Goal: Task Accomplishment & Management: Manage account settings

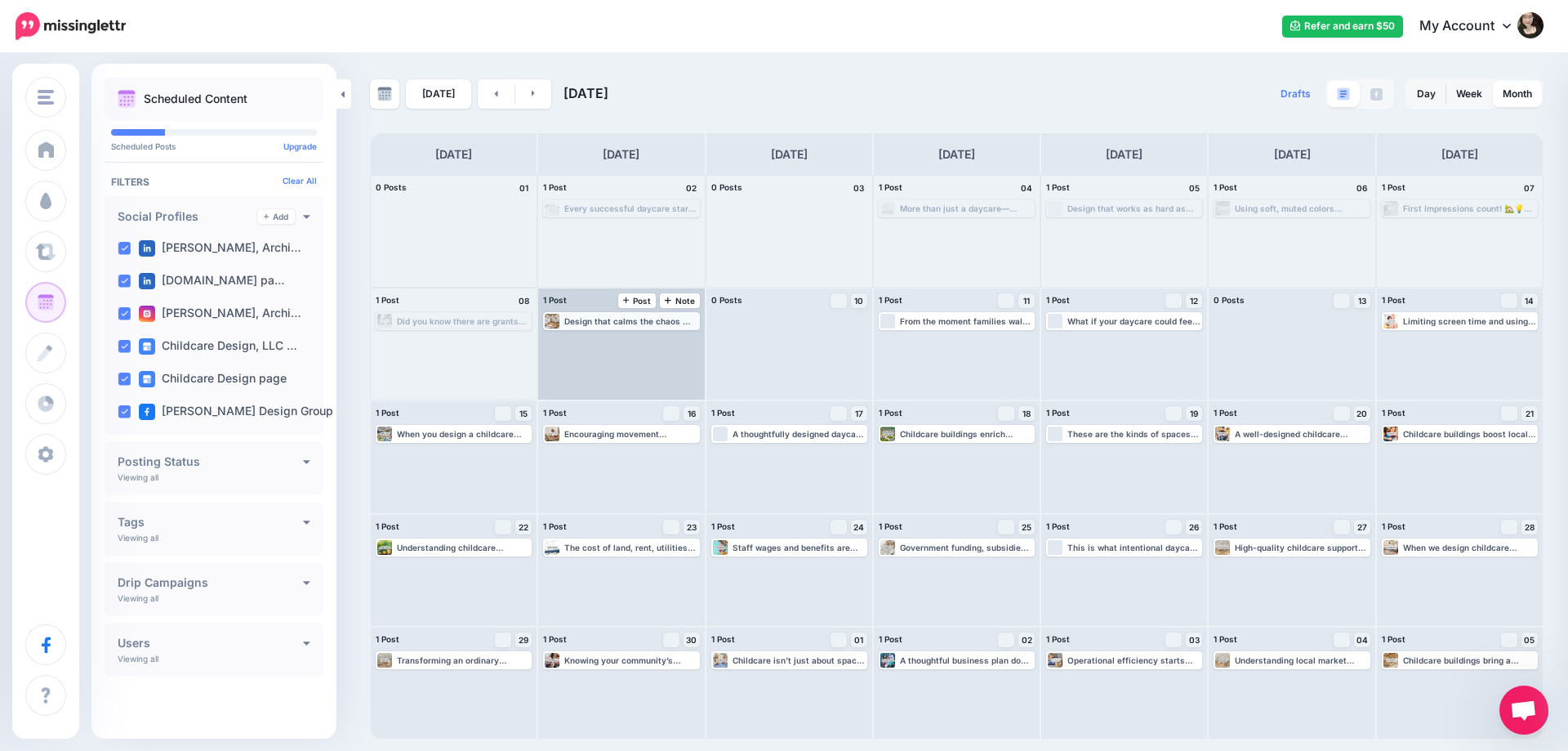
click at [612, 317] on div "Design that calms the chaos 🤎 This boho classroom setup blends warmth, function…" at bounding box center [630, 321] width 133 height 10
click at [593, 317] on div "Design that calms the chaos 🤎 This boho classroom setup blends warmth, function…" at bounding box center [630, 321] width 133 height 10
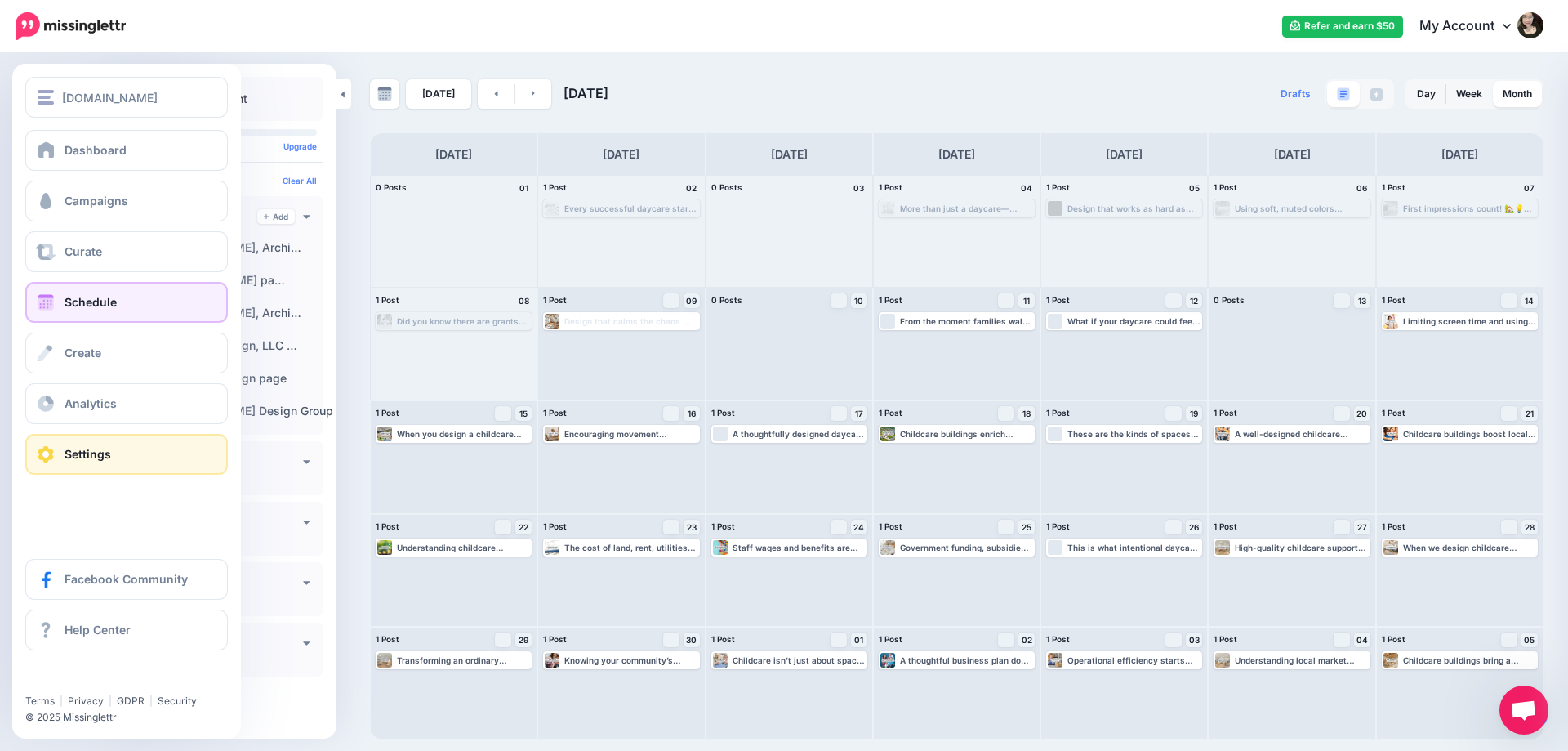
click at [68, 457] on span "Settings" at bounding box center [88, 453] width 46 height 14
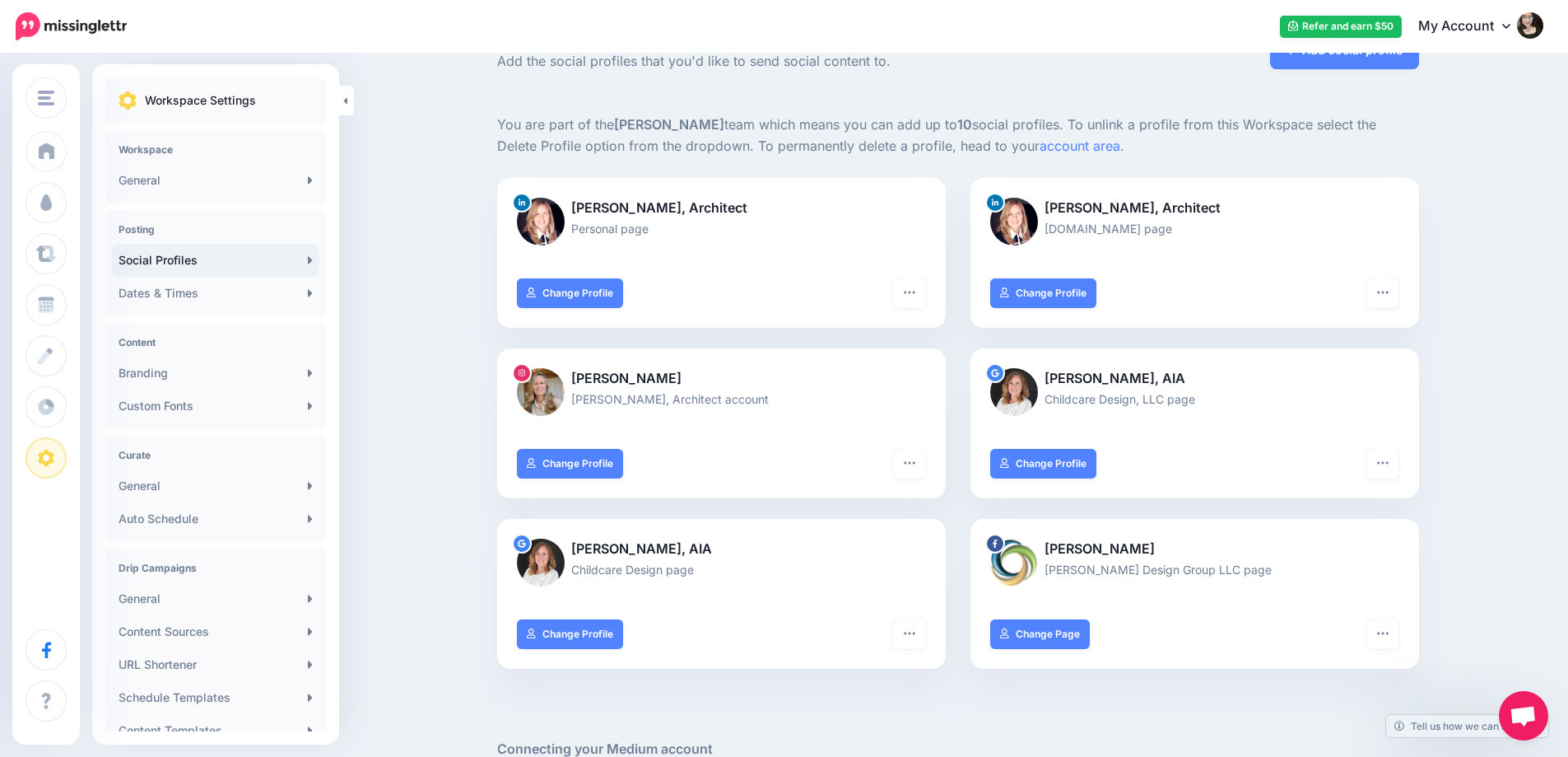
scroll to position [82, 0]
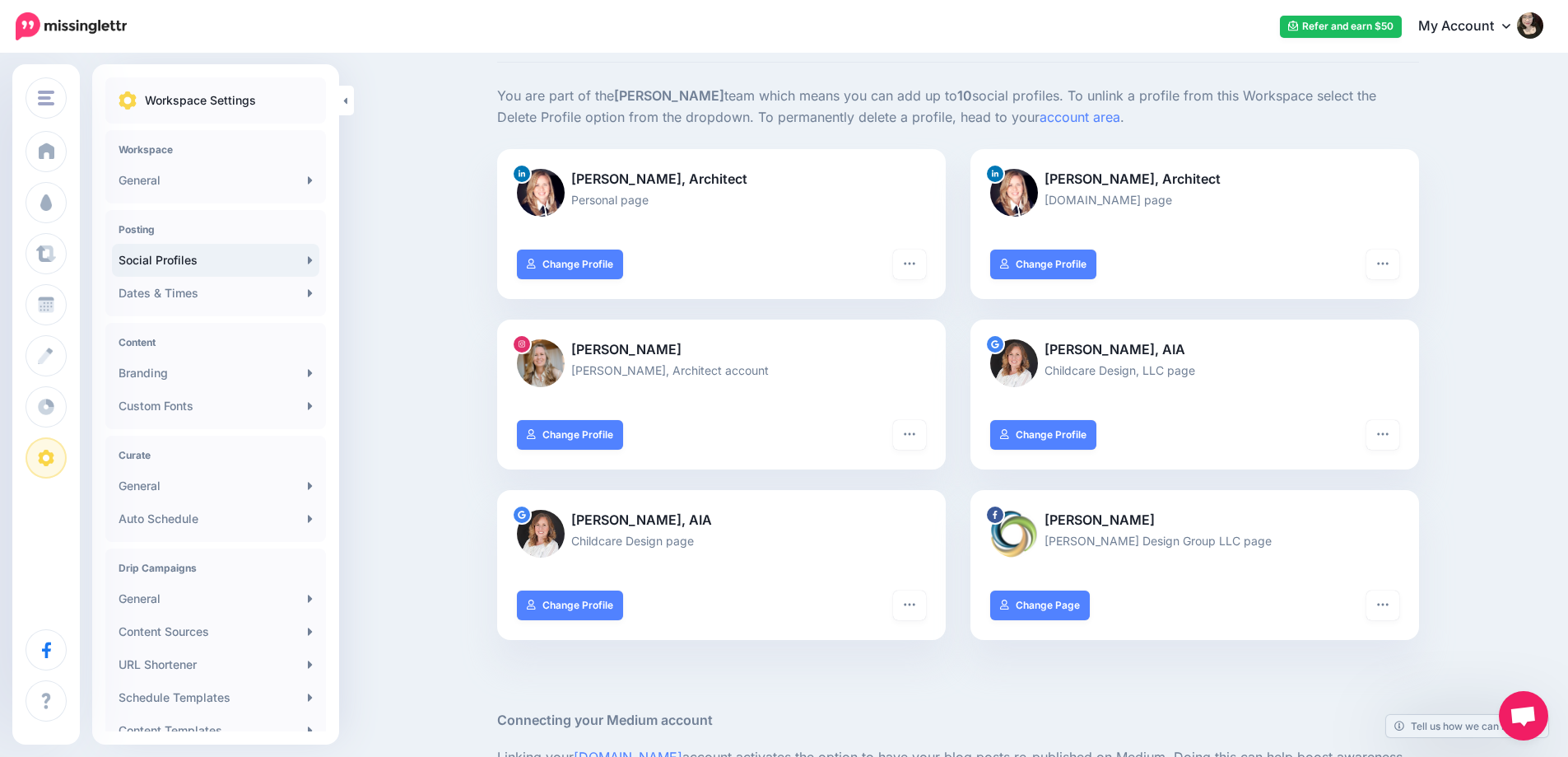
click at [415, 367] on div "Social Profiles Add the social profiles that you'd like to send social content …" at bounding box center [784, 551] width 1568 height 1157
click at [349, 99] on link at bounding box center [347, 101] width 15 height 30
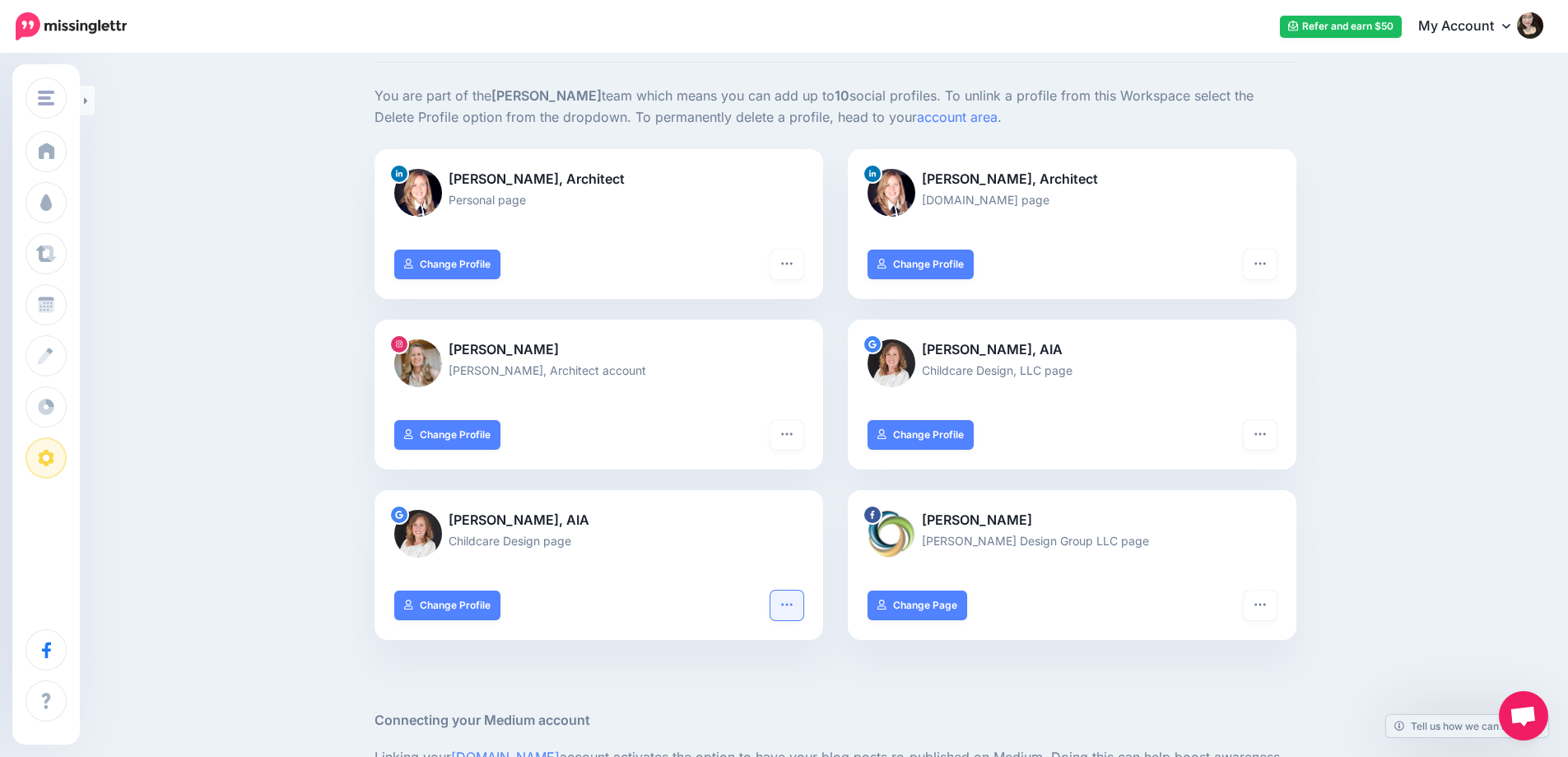
click at [799, 611] on button "button" at bounding box center [787, 605] width 33 height 30
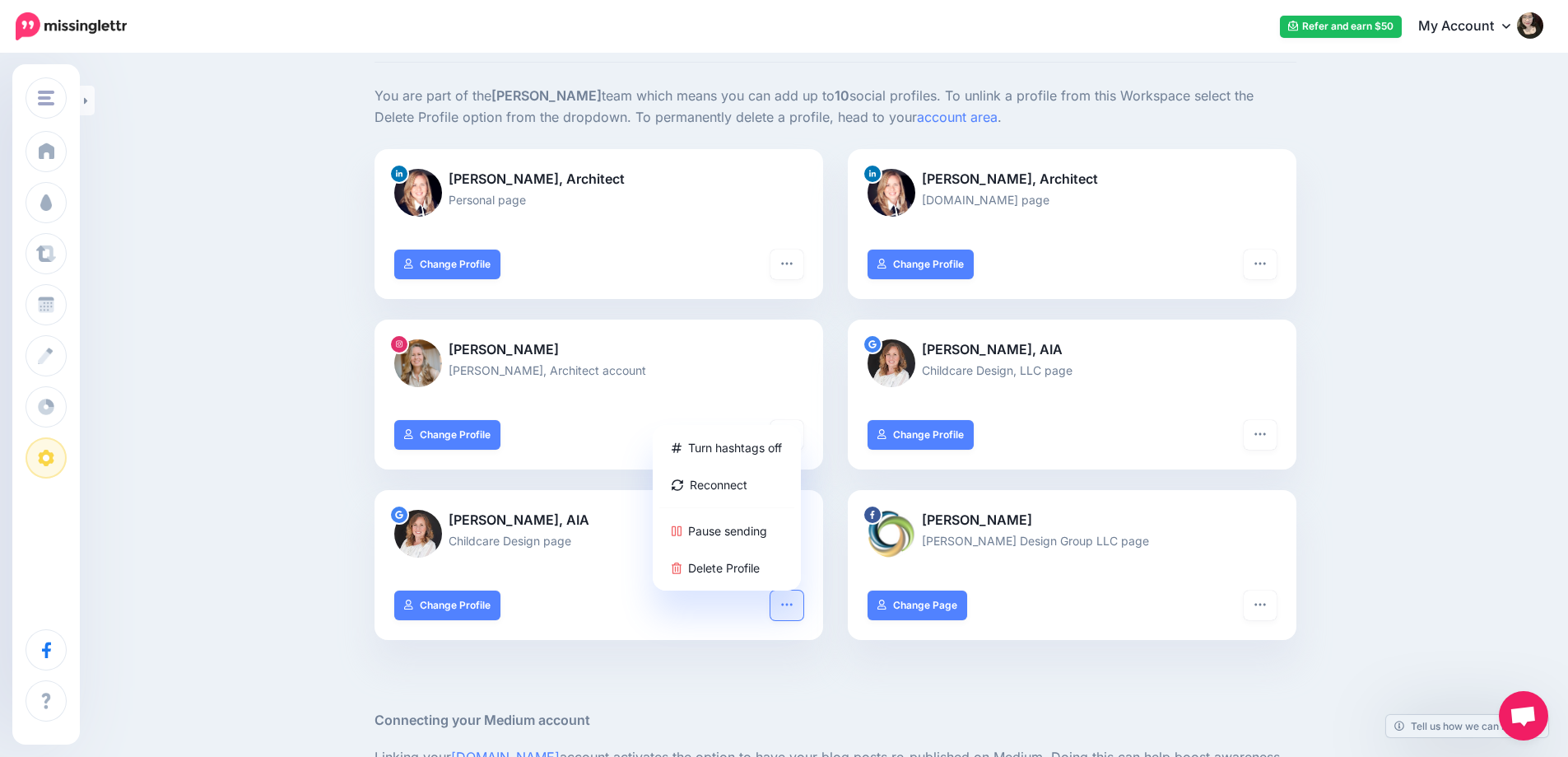
click at [799, 611] on button "button" at bounding box center [787, 605] width 33 height 30
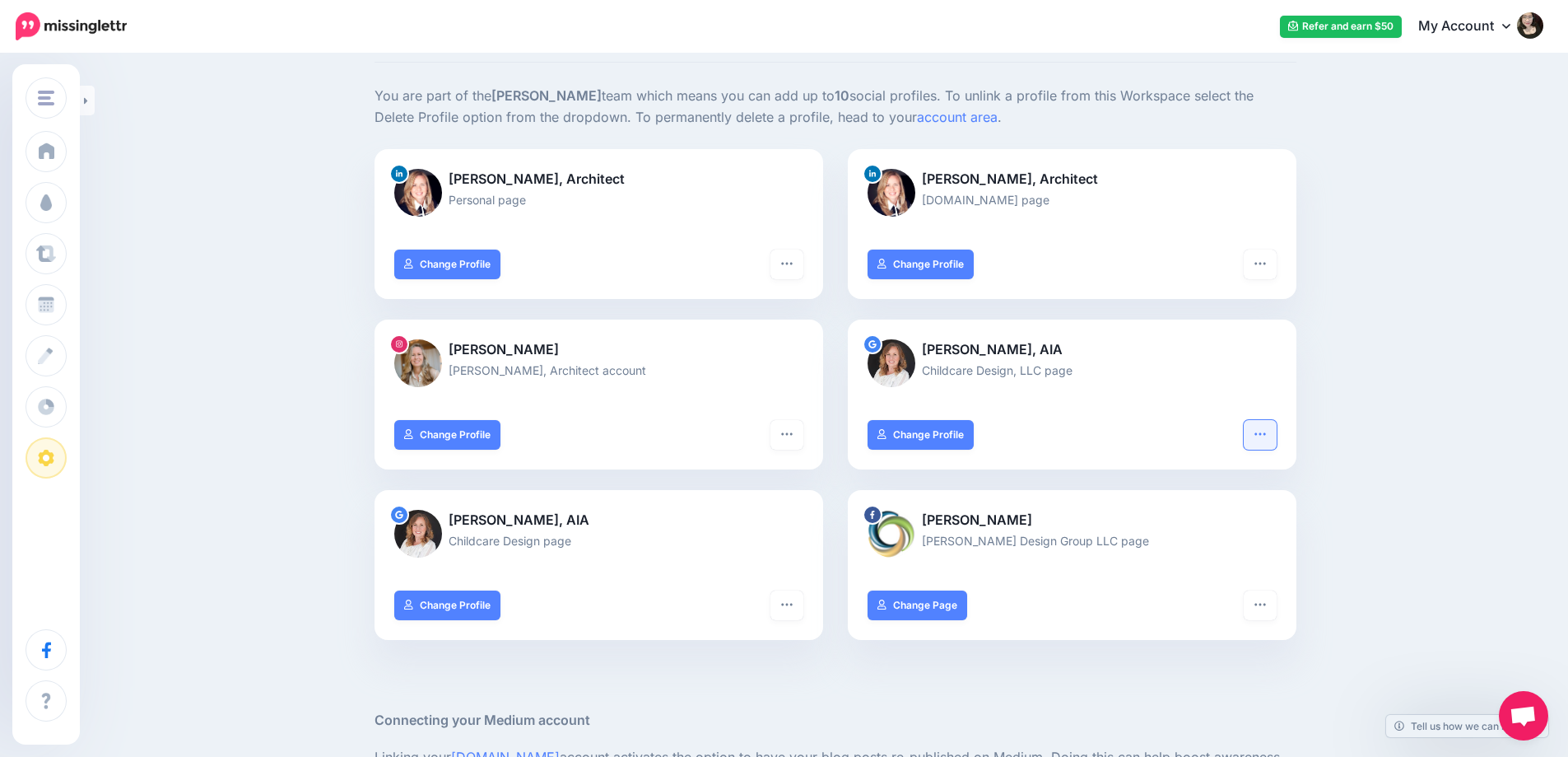
click at [1264, 430] on icon "button" at bounding box center [1260, 434] width 13 height 13
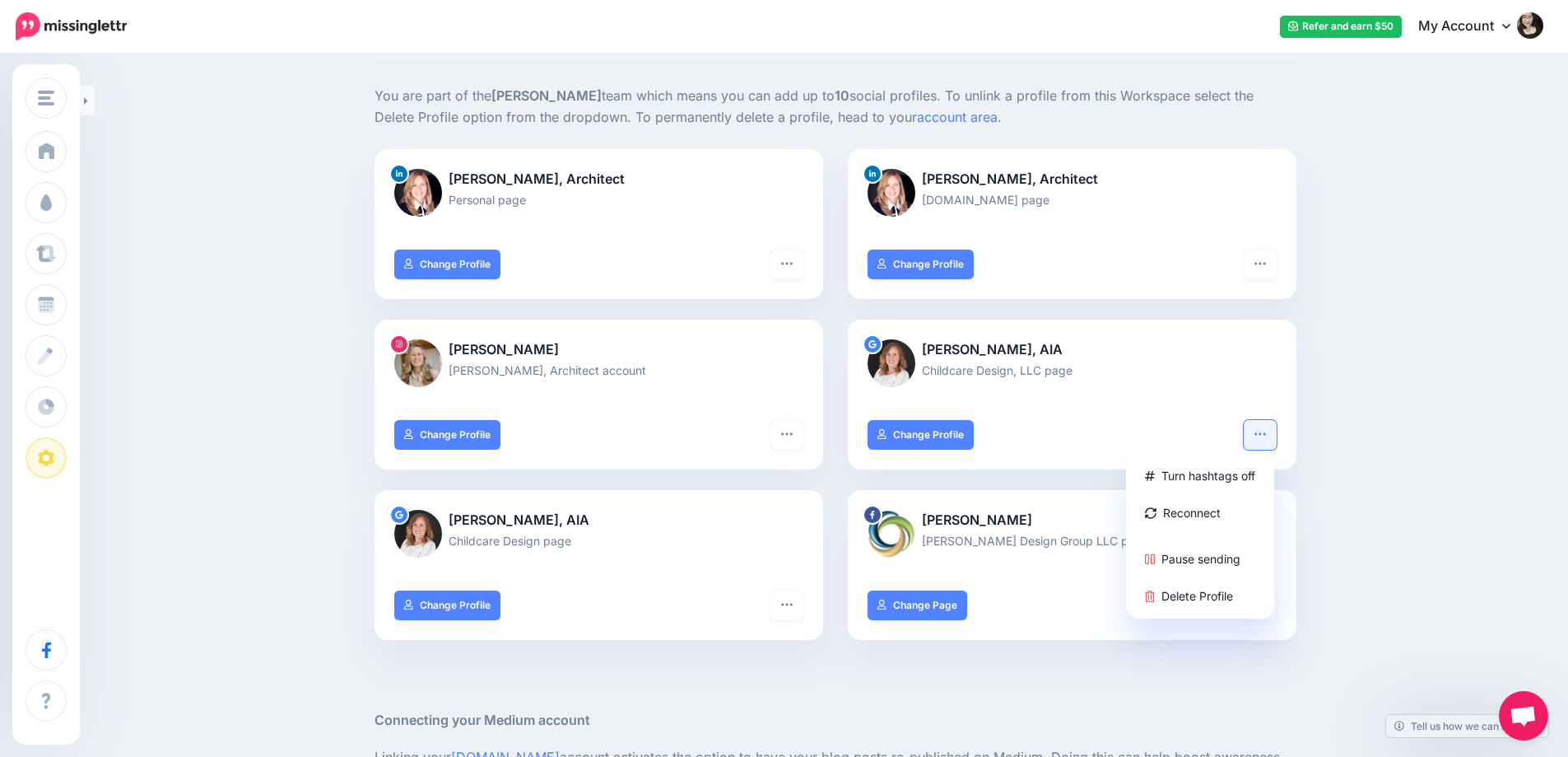
click at [1440, 452] on div "Social Profiles Add the social profiles that you'd like to send social content …" at bounding box center [784, 551] width 1568 height 1157
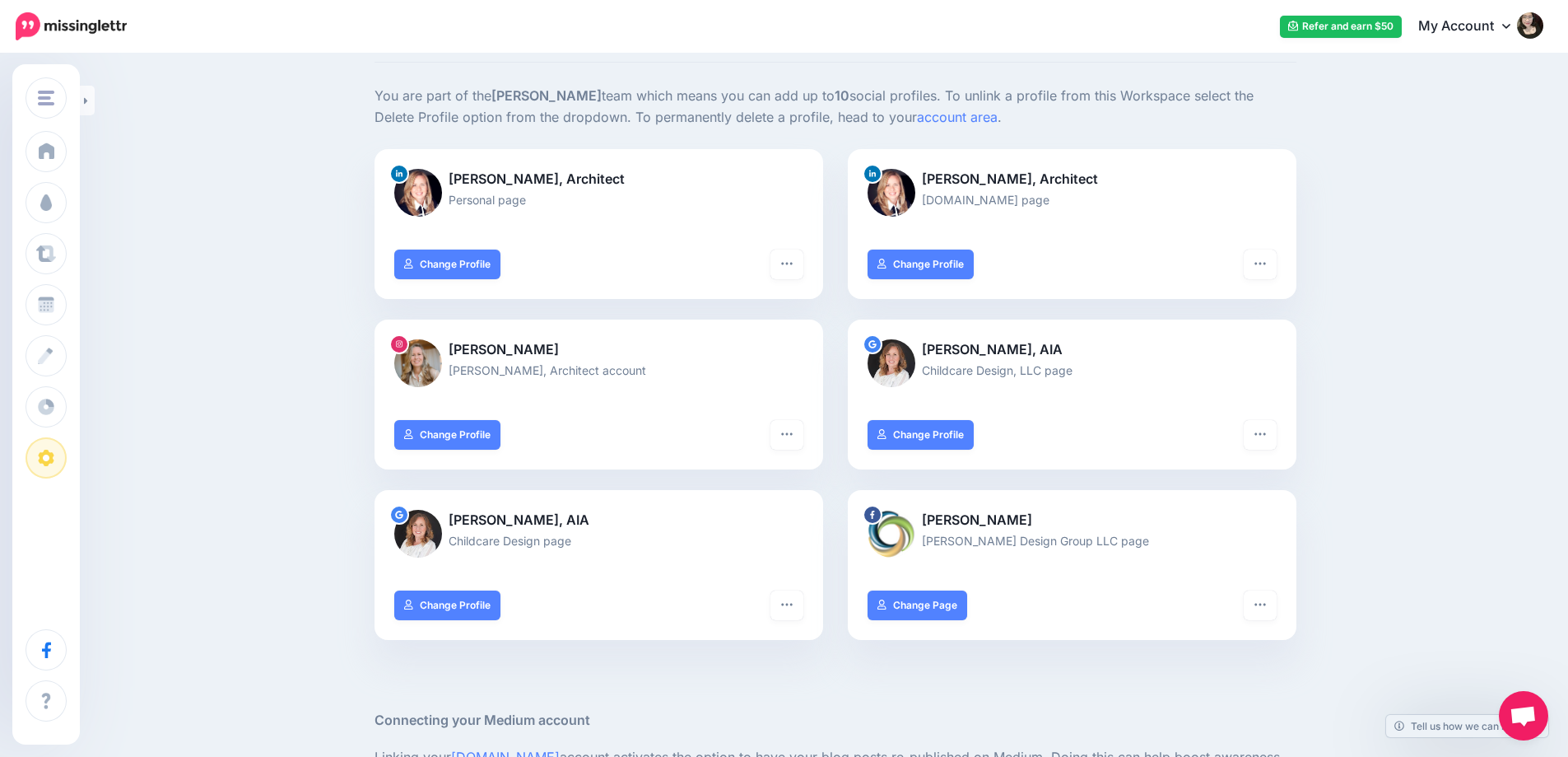
drag, startPoint x: 897, startPoint y: 362, endPoint x: 951, endPoint y: 354, distance: 54.6
click at [898, 361] on img at bounding box center [892, 363] width 48 height 48
click at [985, 347] on p "[PERSON_NAME], AIA" at bounding box center [1072, 350] width 409 height 22
drag, startPoint x: 876, startPoint y: 347, endPoint x: 962, endPoint y: 349, distance: 86.0
click at [877, 347] on icon at bounding box center [872, 343] width 8 height 8
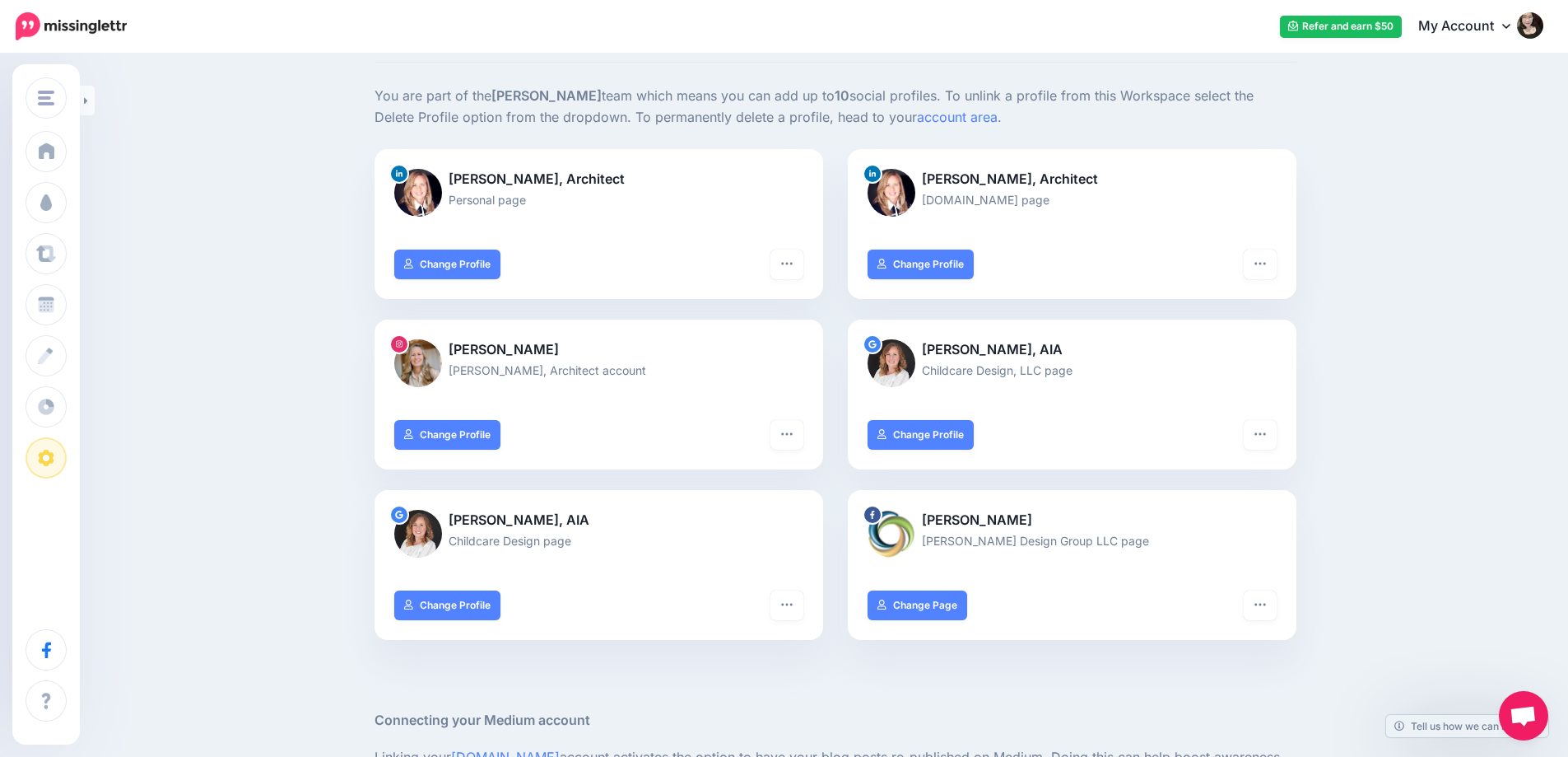
click at [964, 349] on p "[PERSON_NAME], AIA" at bounding box center [1072, 350] width 409 height 22
drag, startPoint x: 891, startPoint y: 348, endPoint x: 900, endPoint y: 350, distance: 9.2
click at [892, 348] on img at bounding box center [892, 363] width 48 height 48
click at [980, 352] on p "[PERSON_NAME], AIA" at bounding box center [1072, 350] width 409 height 22
click at [992, 351] on p "[PERSON_NAME], AIA" at bounding box center [1072, 350] width 409 height 22
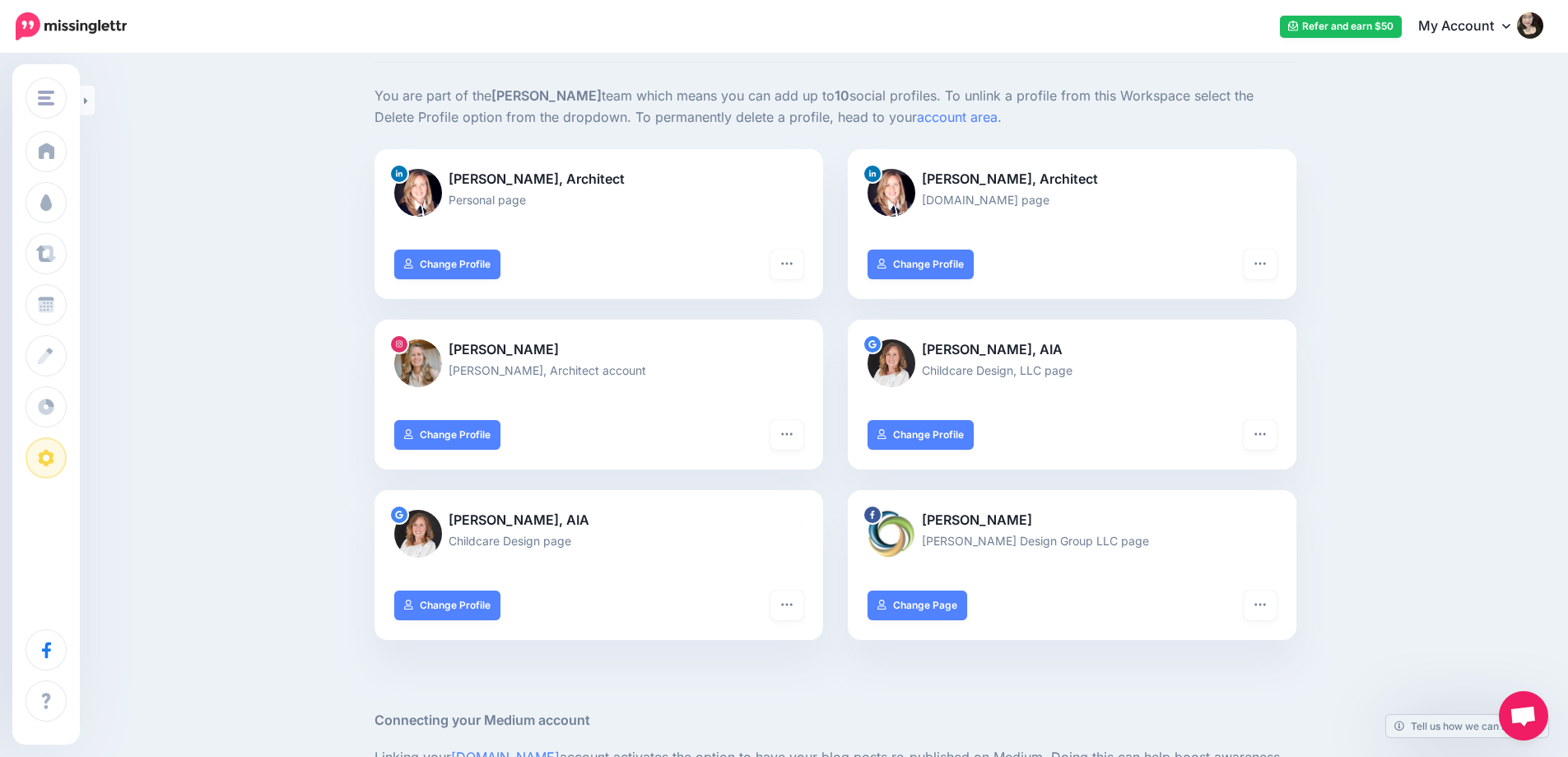
click at [1194, 376] on p "Childcare Design, LLC page" at bounding box center [1072, 370] width 409 height 19
drag, startPoint x: 930, startPoint y: 329, endPoint x: 895, endPoint y: 341, distance: 37.0
click at [923, 332] on div "[PERSON_NAME], AIA Childcare Design, LLC page" at bounding box center [1072, 369] width 449 height 100
click at [1276, 447] on button "button" at bounding box center [1260, 435] width 33 height 30
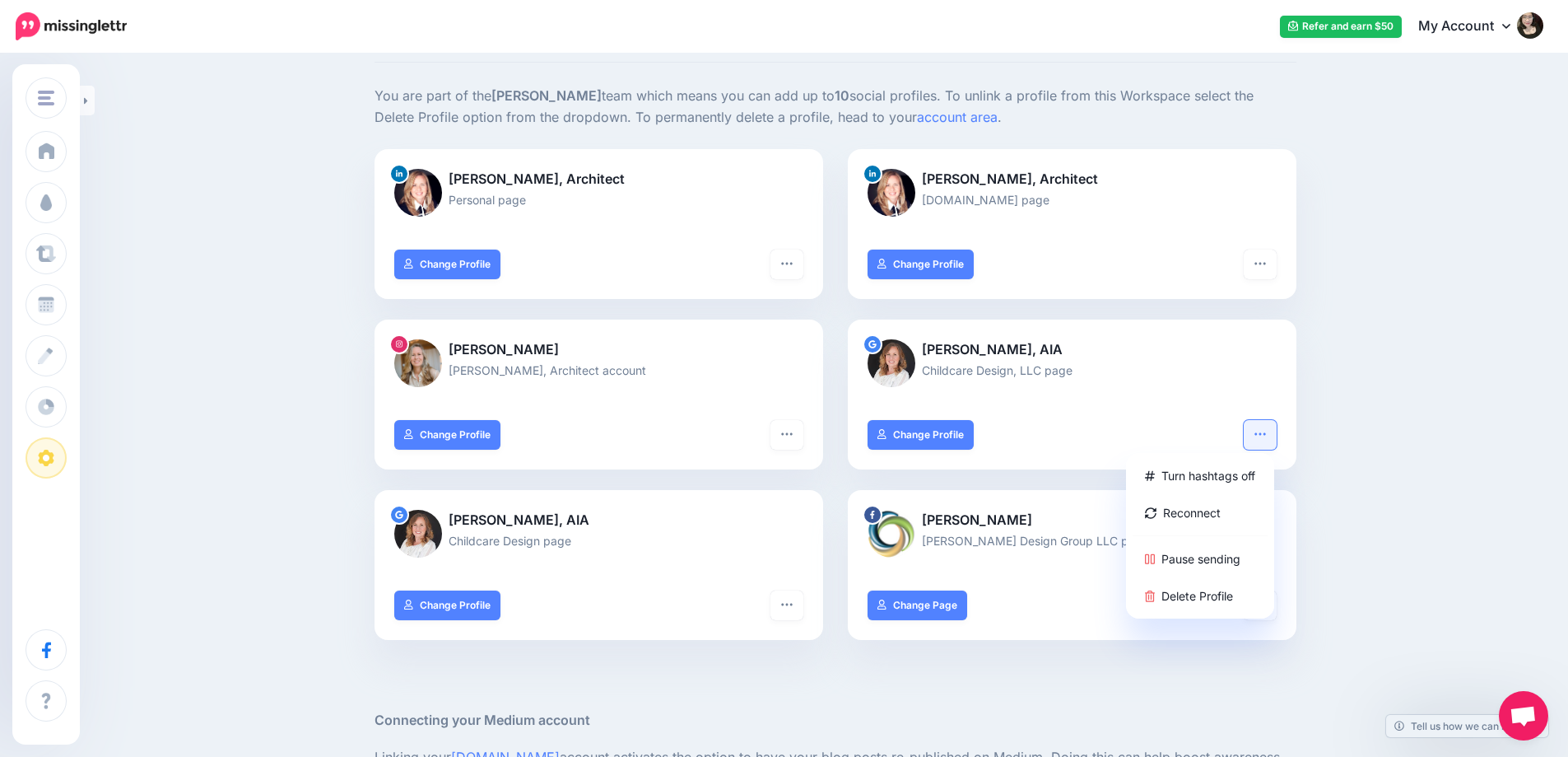
click at [1142, 395] on div at bounding box center [1072, 390] width 409 height 21
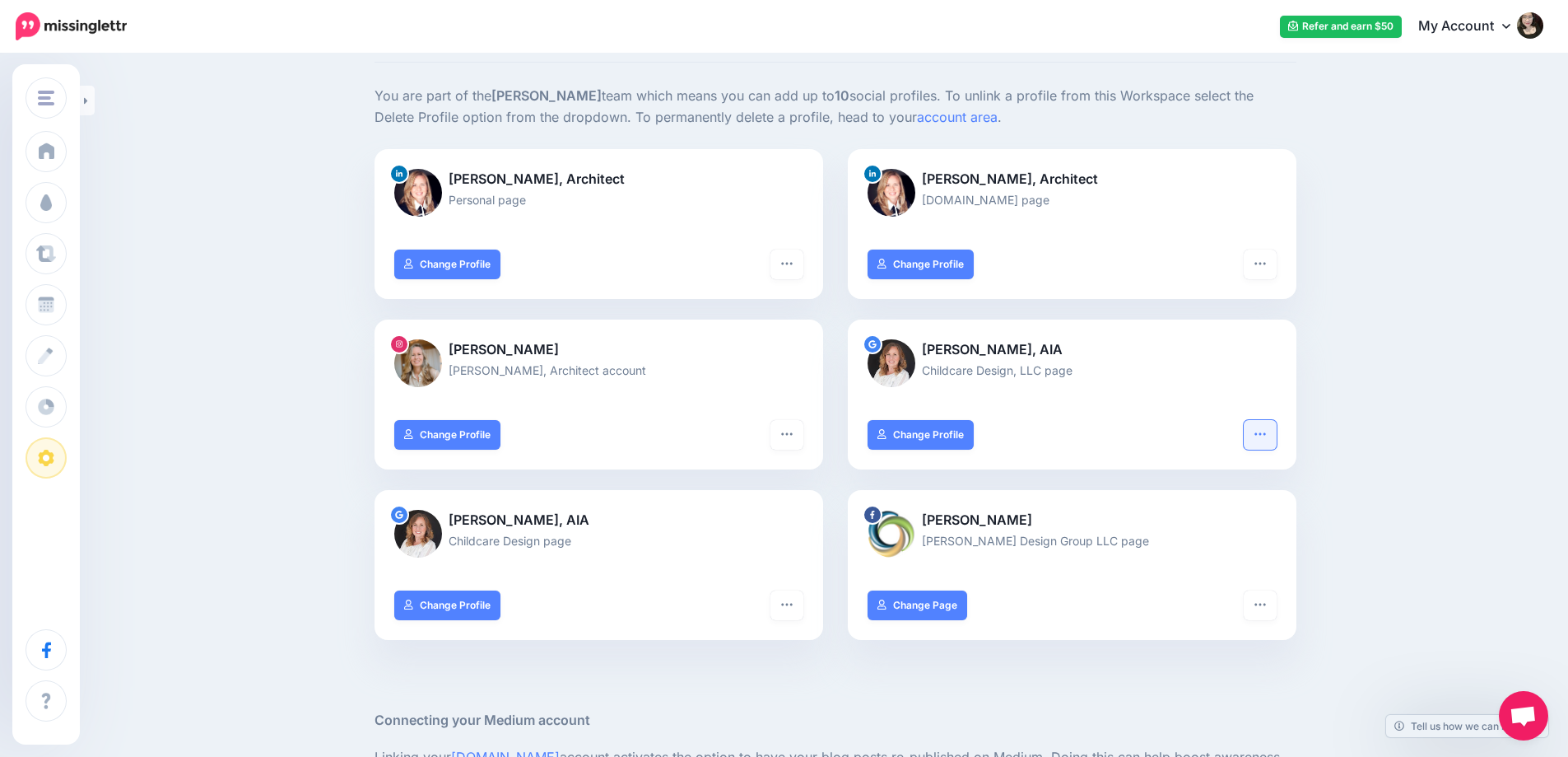
click at [1262, 436] on icon "button" at bounding box center [1260, 434] width 13 height 13
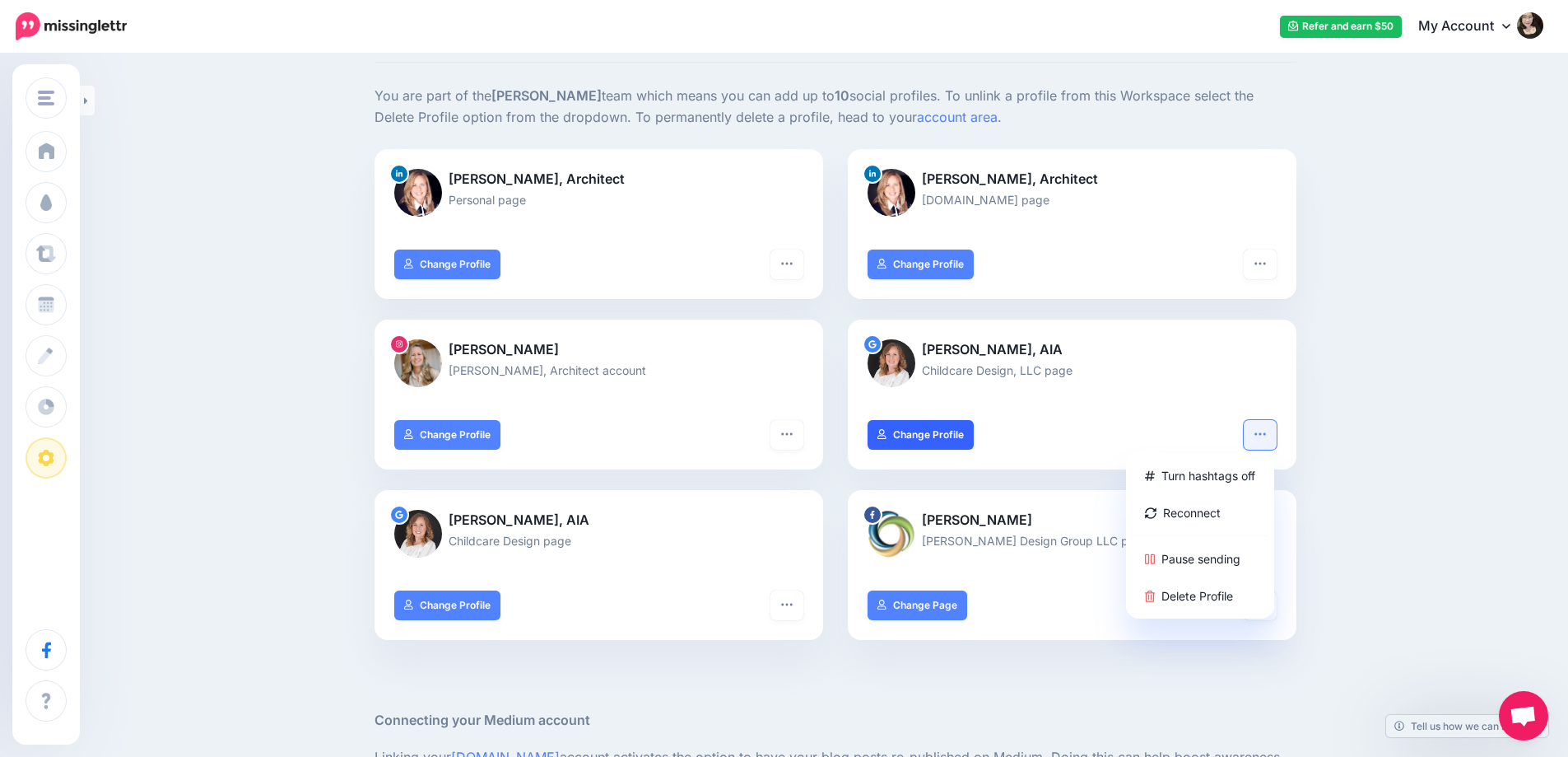
drag, startPoint x: 1013, startPoint y: 400, endPoint x: 880, endPoint y: 430, distance: 136.3
click at [1011, 400] on div at bounding box center [1072, 390] width 409 height 21
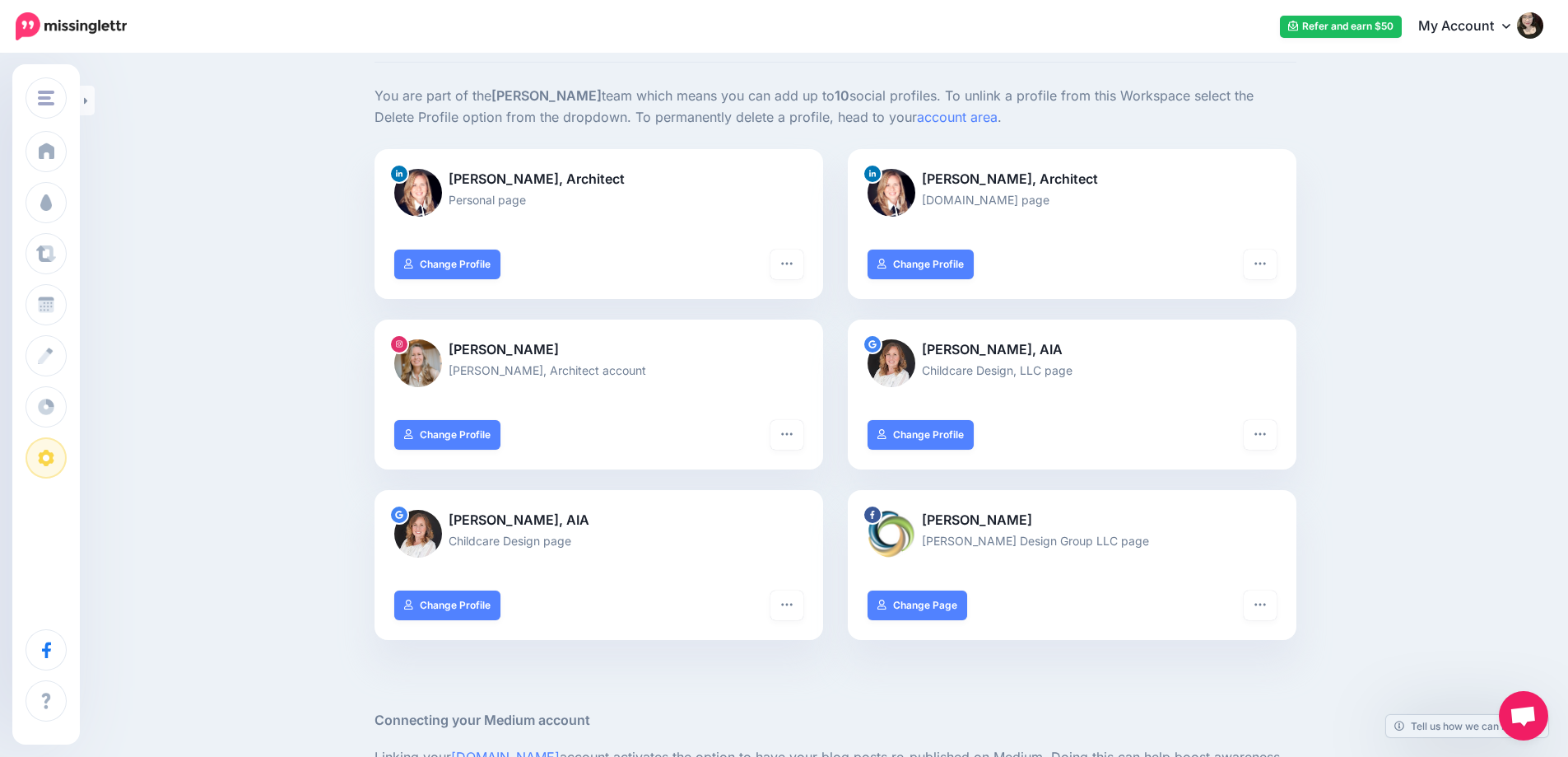
click at [1135, 424] on div "Turn hashtags off Reconnect Pause sending Delete Profile Change Profile" at bounding box center [1072, 444] width 449 height 50
click at [1135, 710] on h5 "Connecting your Medium account" at bounding box center [835, 721] width 922 height 21
click at [1438, 447] on div "Social Profiles Add the social profiles that you'd like to send social content …" at bounding box center [784, 551] width 1568 height 1157
click at [1439, 427] on div "Social Profiles Add the social profiles that you'd like to send social content …" at bounding box center [784, 551] width 1568 height 1157
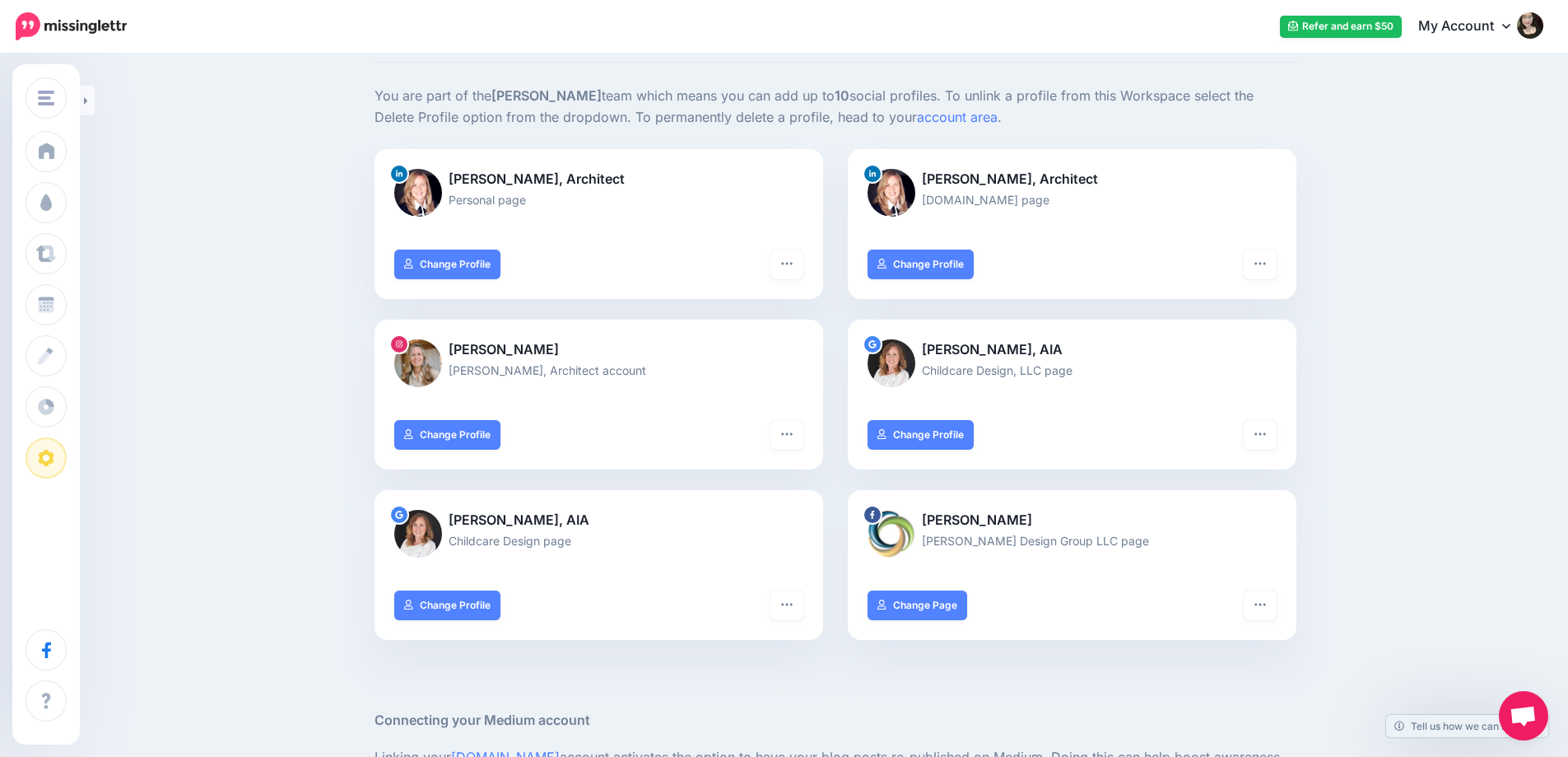
click at [1421, 401] on div "Social Profiles Add the social profiles that you'd like to send social content …" at bounding box center [784, 551] width 1568 height 1157
click at [1428, 494] on div "Social Profiles Add the social profiles that you'd like to send social content …" at bounding box center [784, 551] width 1568 height 1157
